Goal: Transaction & Acquisition: Subscribe to service/newsletter

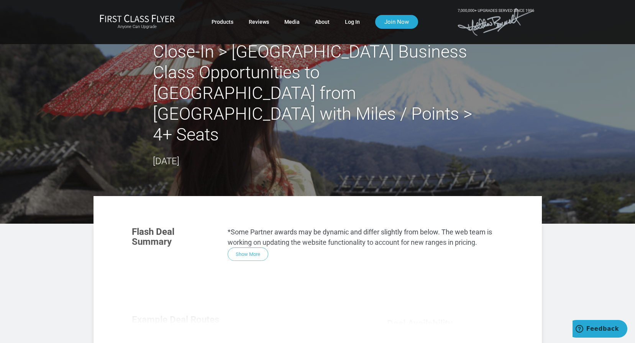
click at [243, 219] on div "Flash Deal Summary *Some Partner awards may be dynamic and differ slightly from…" at bounding box center [317, 323] width 387 height 209
click at [246, 219] on div "Flash Deal Summary *Some Partner awards may be dynamic and differ slightly from…" at bounding box center [317, 323] width 387 height 209
click at [269, 92] on h2 "Close-In > [GEOGRAPHIC_DATA] Business Class Opportunities to [GEOGRAPHIC_DATA] …" at bounding box center [318, 92] width 330 height 103
click at [303, 56] on h2 "Close-In > [GEOGRAPHIC_DATA] Business Class Opportunities to [GEOGRAPHIC_DATA] …" at bounding box center [318, 92] width 330 height 103
click at [297, 71] on h2 "Close-In > [GEOGRAPHIC_DATA] Business Class Opportunities to [GEOGRAPHIC_DATA] …" at bounding box center [318, 92] width 330 height 103
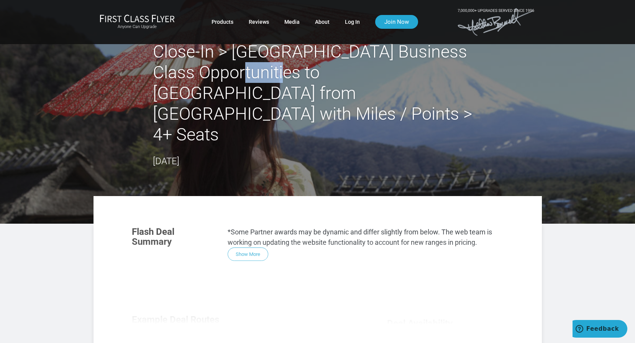
click at [297, 71] on h2 "Close-In > [GEOGRAPHIC_DATA] Business Class Opportunities to [GEOGRAPHIC_DATA] …" at bounding box center [318, 92] width 330 height 103
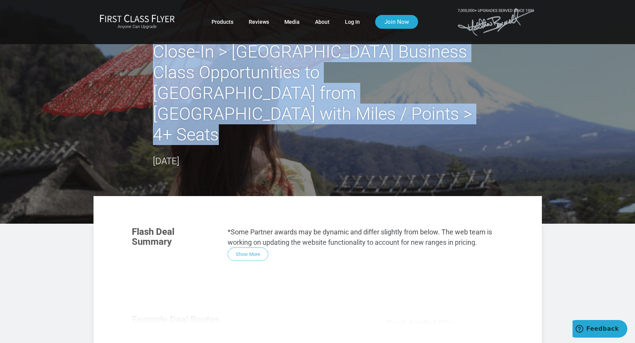
click at [297, 71] on h2 "Close-In > [GEOGRAPHIC_DATA] Business Class Opportunities to [GEOGRAPHIC_DATA] …" at bounding box center [318, 92] width 330 height 103
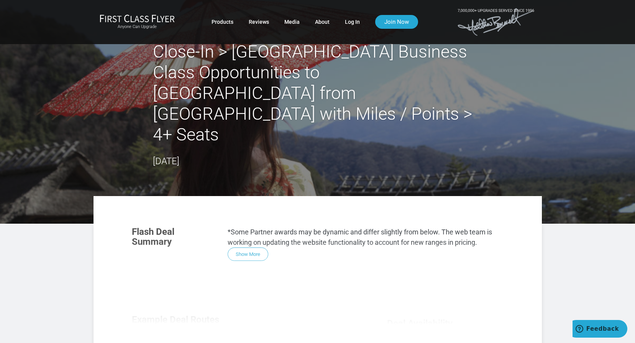
drag, startPoint x: 297, startPoint y: 71, endPoint x: 590, endPoint y: 82, distance: 293.1
click at [590, 82] on header "Close-In > [GEOGRAPHIC_DATA] Business Class Opportunities to [GEOGRAPHIC_DATA] …" at bounding box center [317, 111] width 635 height 223
click at [499, 103] on div "Close-In > [GEOGRAPHIC_DATA] Business Class Opportunities to [GEOGRAPHIC_DATA] …" at bounding box center [318, 104] width 448 height 127
click at [402, 21] on link "Join Now" at bounding box center [396, 22] width 43 height 14
